Goal: Check status: Check status

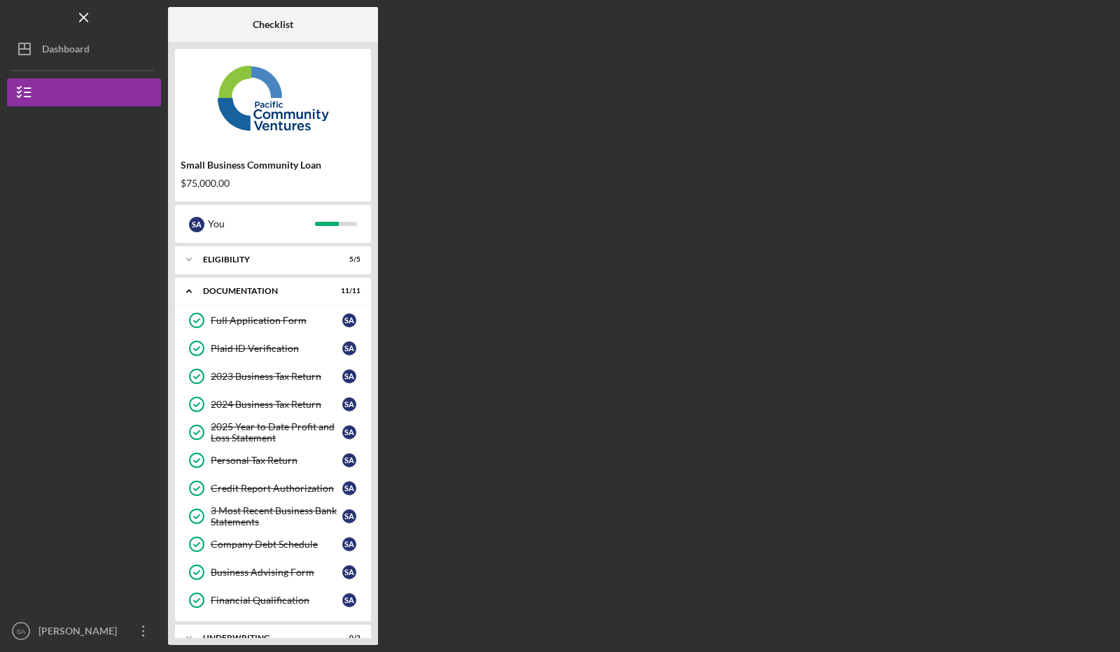
click at [74, 59] on div "Dashboard" at bounding box center [66, 50] width 48 height 31
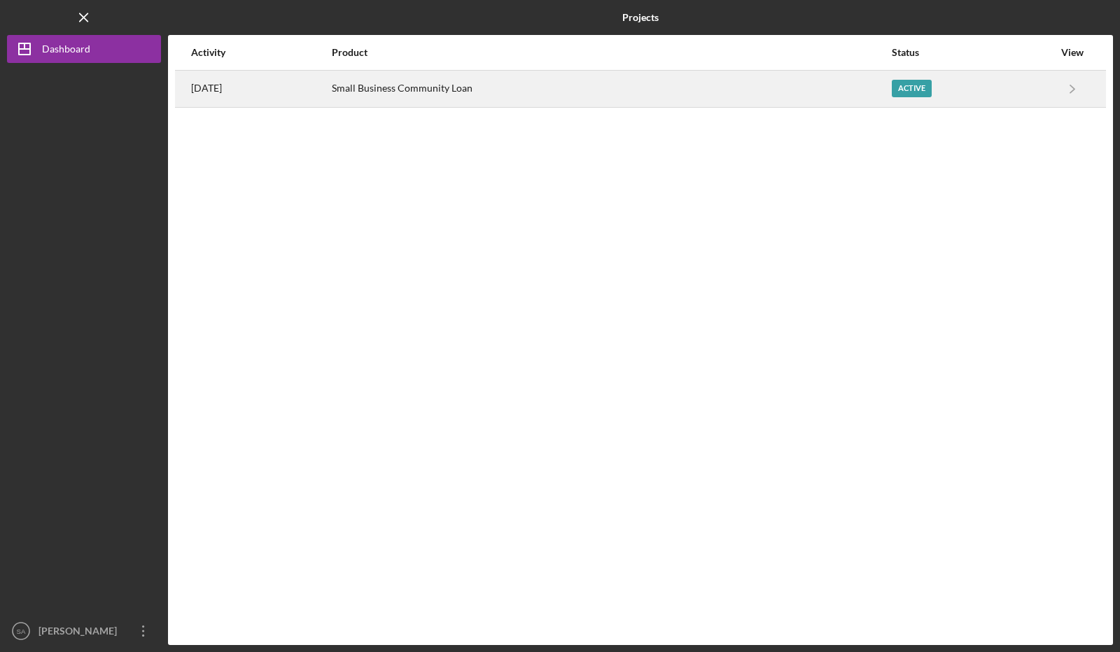
click at [505, 84] on div "Small Business Community Loan" at bounding box center [611, 88] width 559 height 35
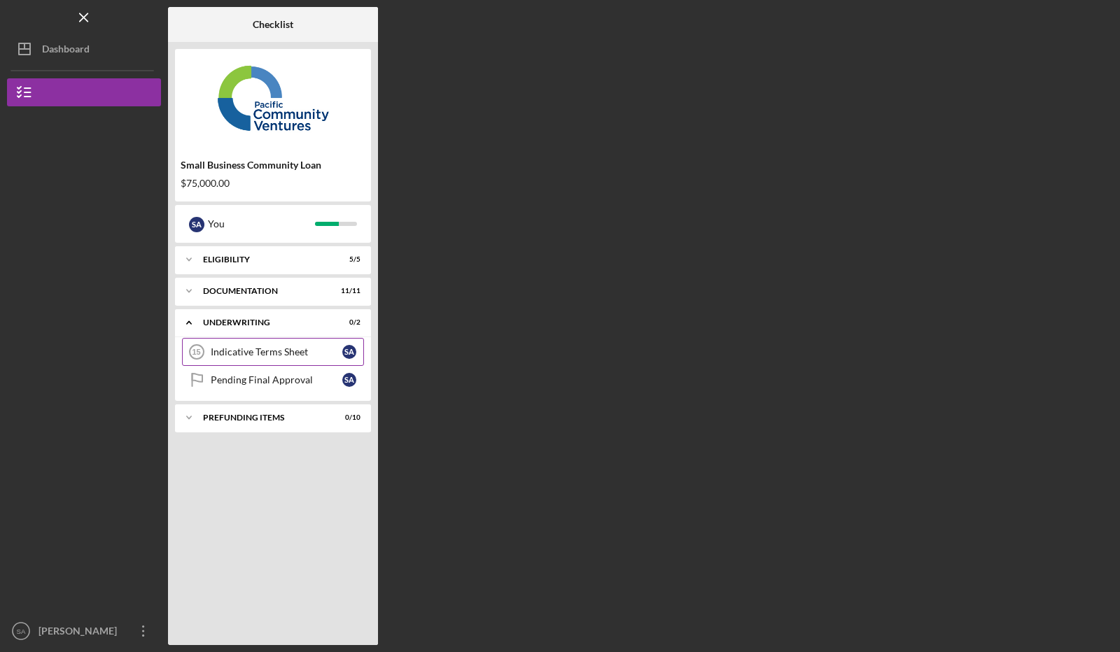
click at [248, 348] on div "Indicative Terms Sheet" at bounding box center [277, 351] width 132 height 11
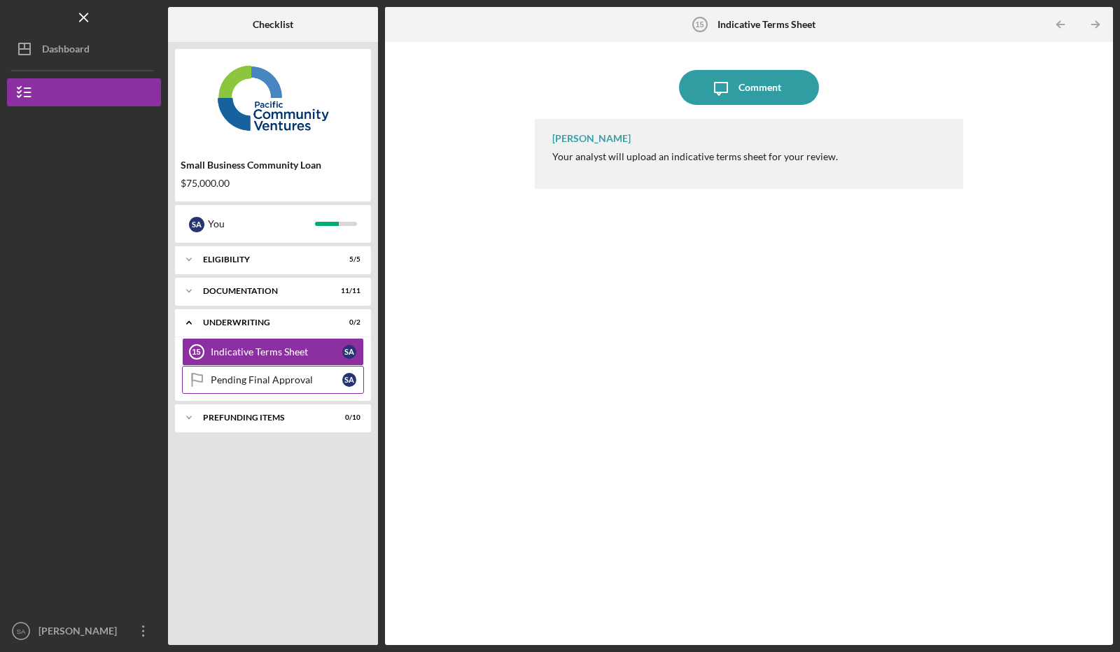
click at [242, 372] on link "Pending Final Approval Pending Final Approval S A" at bounding box center [273, 380] width 182 height 28
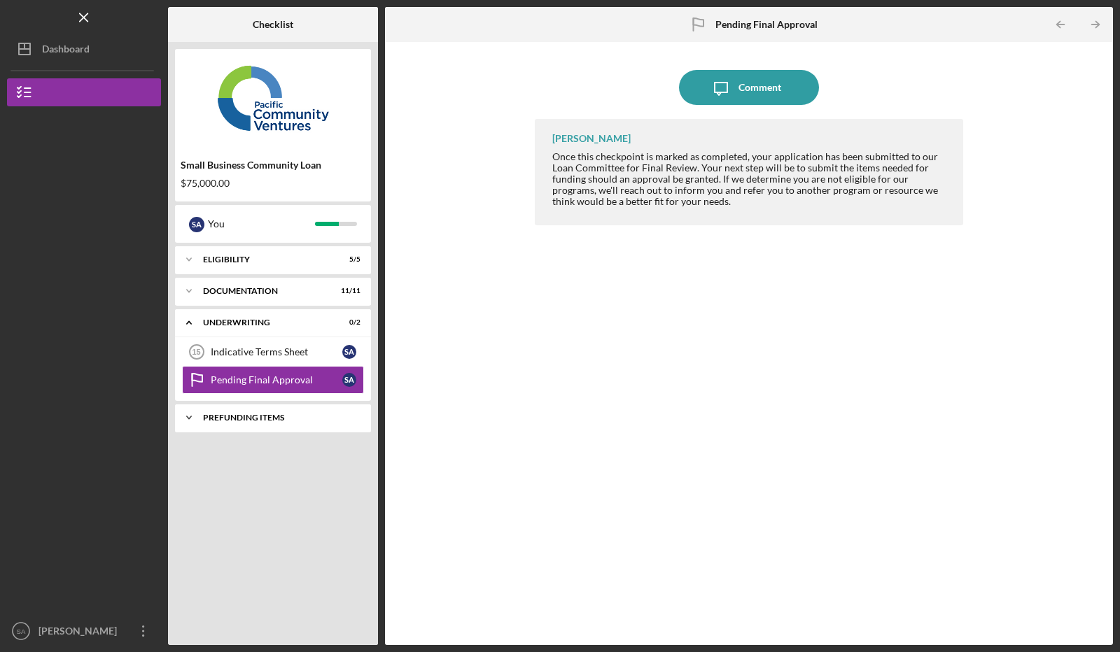
click at [246, 411] on div "Icon/Expander Prefunding Items 0 / 10" at bounding box center [273, 418] width 196 height 28
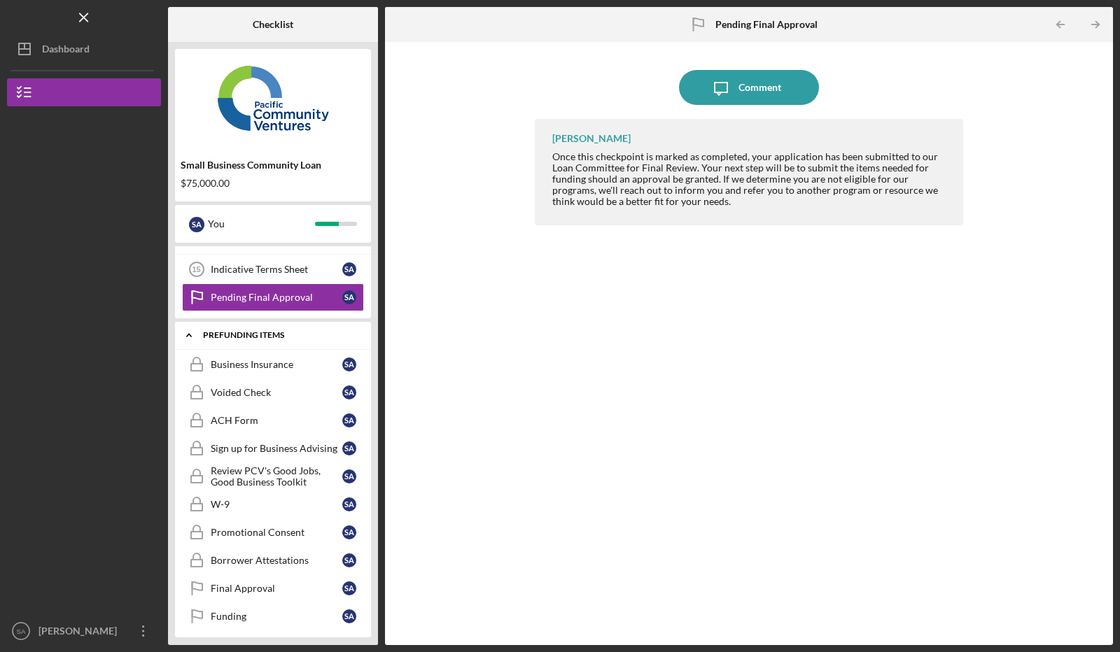
scroll to position [83, 0]
click at [241, 335] on div "Prefunding Items" at bounding box center [278, 335] width 150 height 8
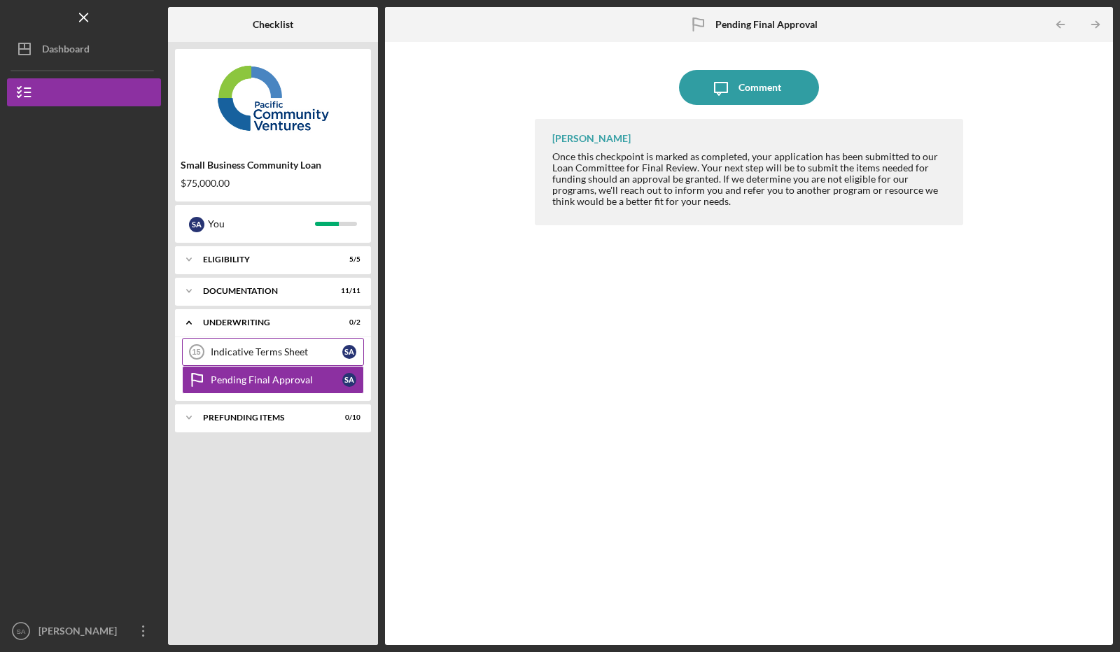
click at [241, 350] on div "Indicative Terms Sheet" at bounding box center [277, 351] width 132 height 11
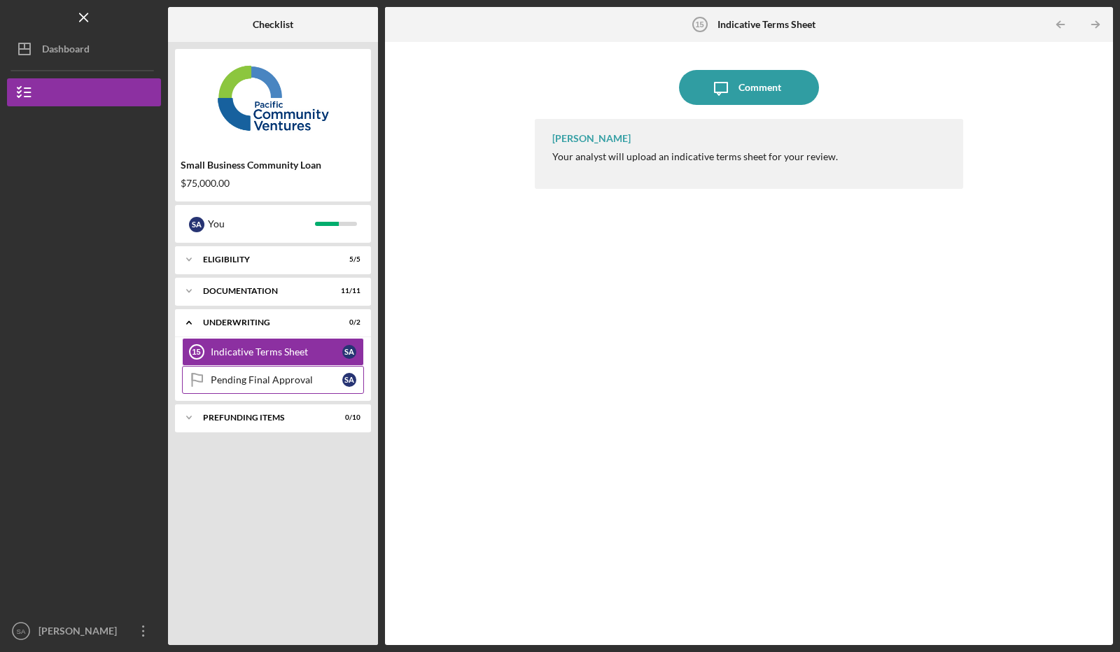
click at [241, 368] on link "Pending Final Approval Pending Final Approval S A" at bounding box center [273, 380] width 182 height 28
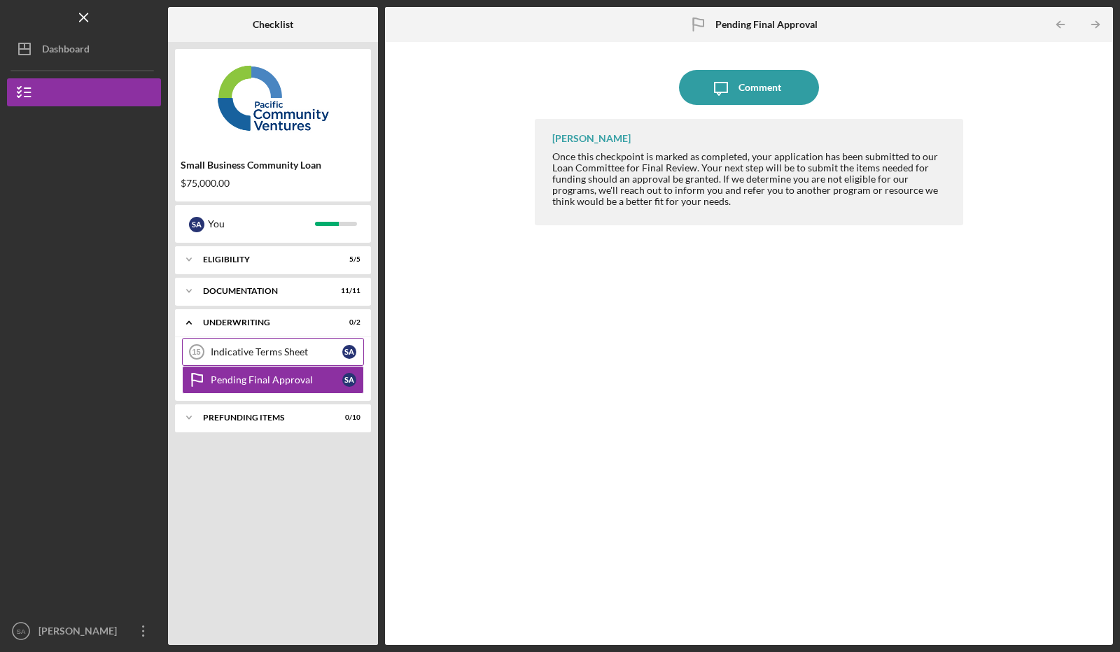
click at [243, 353] on div "Indicative Terms Sheet" at bounding box center [277, 351] width 132 height 11
